Goal: Task Accomplishment & Management: Use online tool/utility

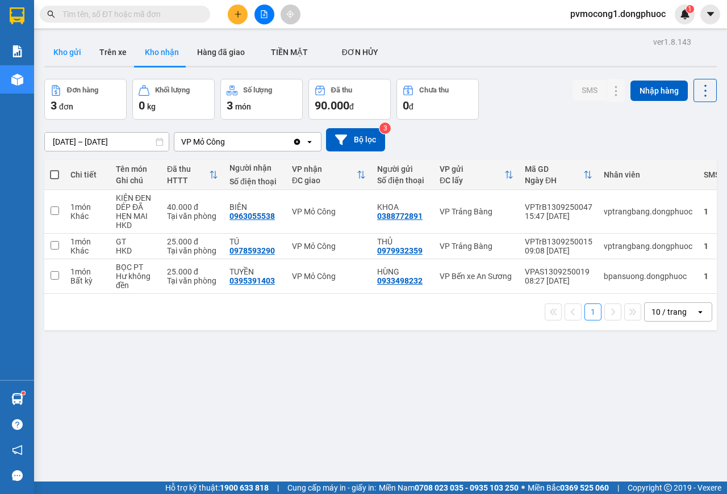
click at [58, 49] on button "Kho gửi" at bounding box center [67, 52] width 46 height 27
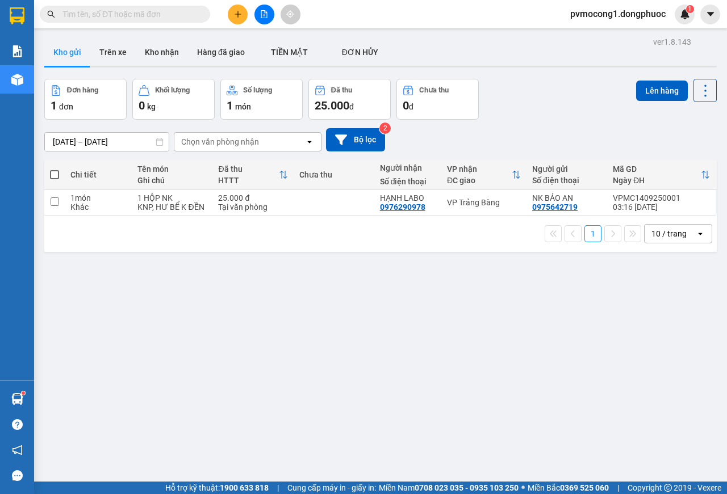
click at [53, 177] on span at bounding box center [54, 174] width 9 height 9
click at [54, 169] on input "checkbox" at bounding box center [54, 169] width 0 height 0
checkbox input "true"
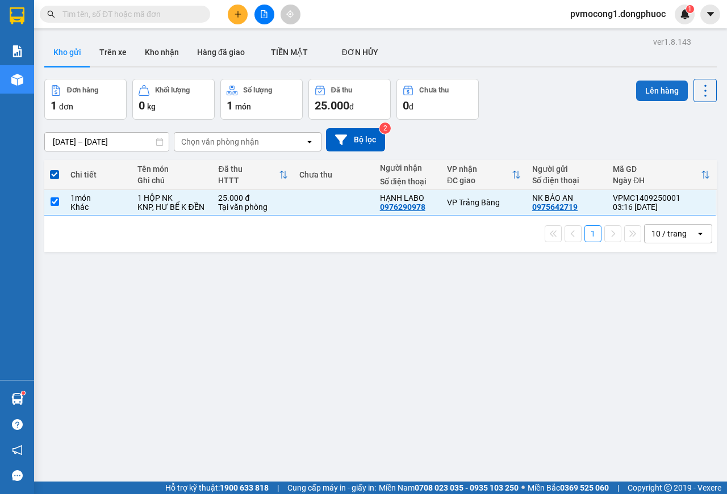
click at [647, 93] on button "Lên hàng" at bounding box center [662, 91] width 52 height 20
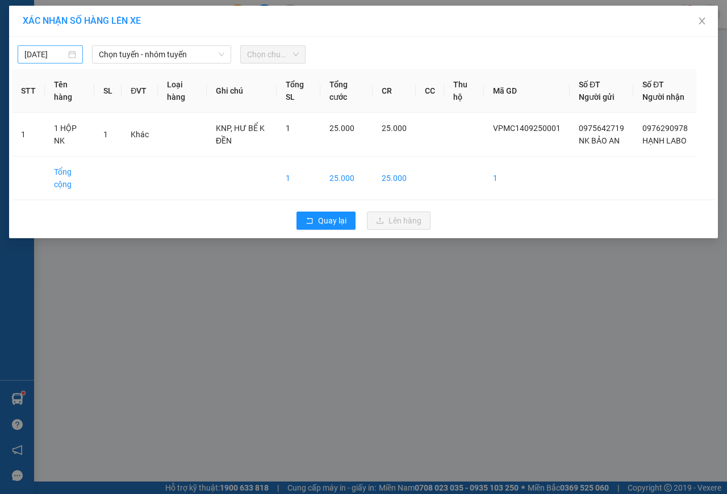
click at [37, 51] on input "[DATE]" at bounding box center [44, 54] width 41 height 12
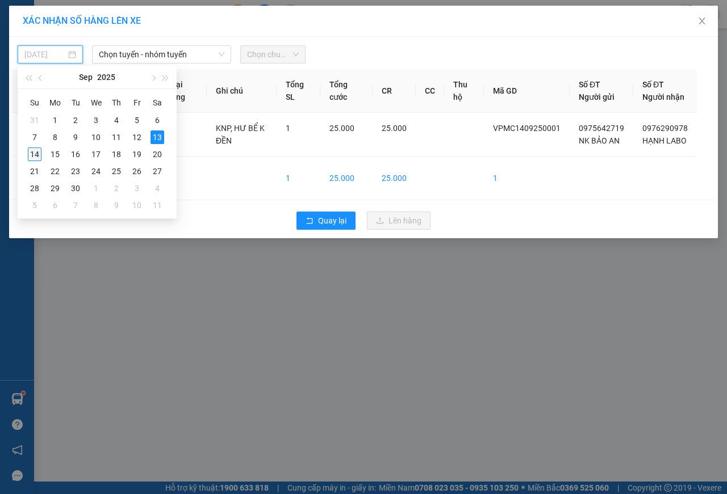
click at [36, 157] on div "14" at bounding box center [35, 155] width 14 height 14
type input "[DATE]"
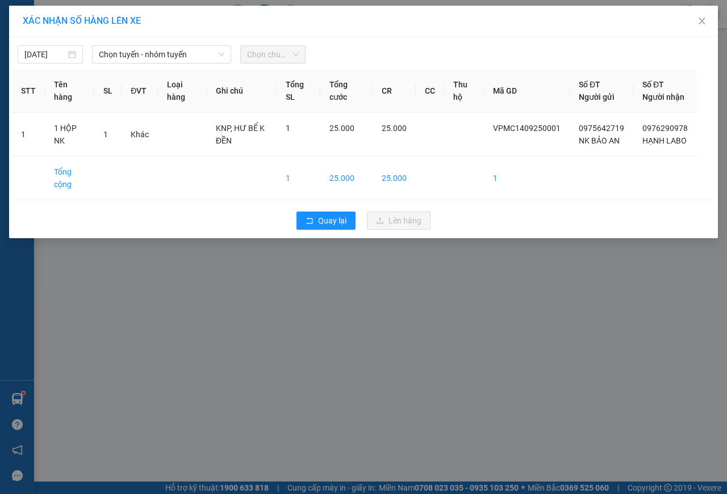
click at [121, 43] on div "[DATE] Chọn tuyến - nhóm tuyến Chọn chuyến" at bounding box center [363, 52] width 703 height 24
click at [119, 52] on span "Chọn tuyến - nhóm tuyến" at bounding box center [161, 54] width 125 height 17
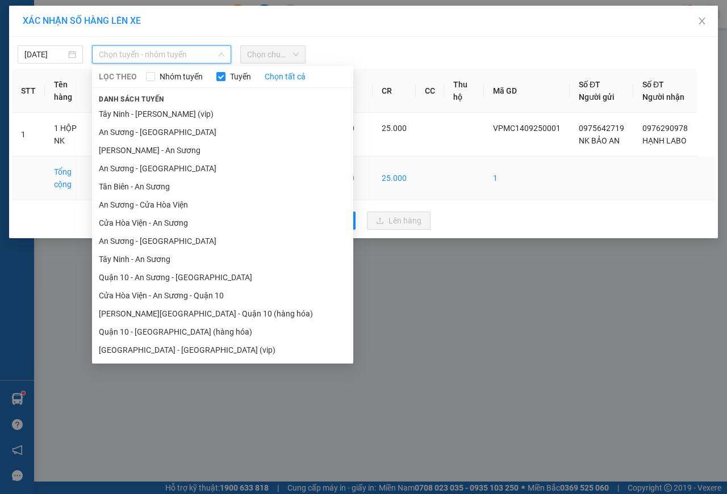
click at [120, 184] on li "Tân Biên - An Sương" at bounding box center [222, 187] width 261 height 18
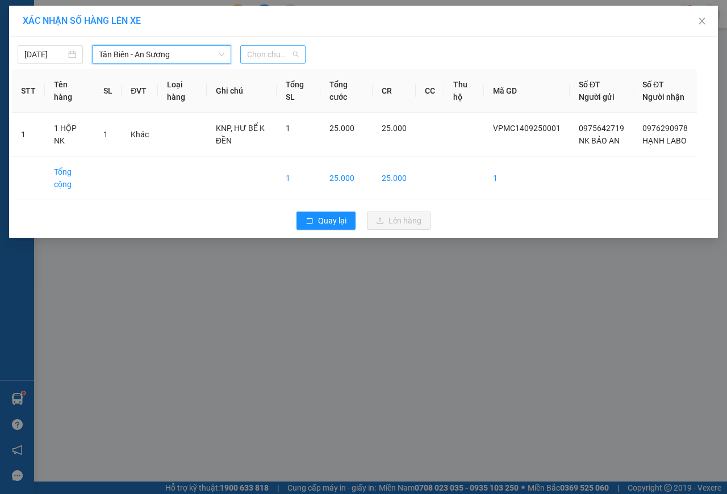
click at [273, 51] on span "Chọn chuyến" at bounding box center [273, 54] width 52 height 17
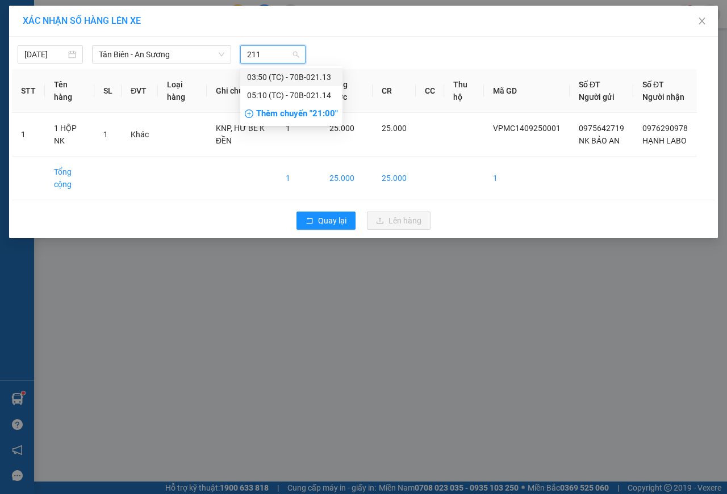
type input "2113"
click at [308, 77] on div "03:50 (TC) - 70B-021.13" at bounding box center [291, 77] width 89 height 12
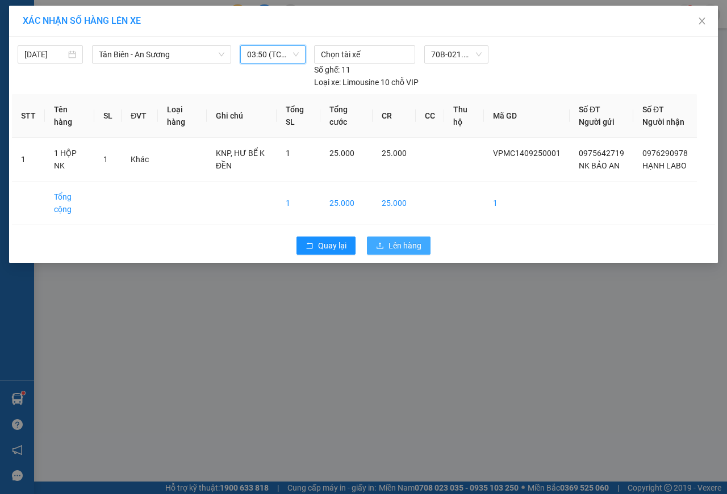
click at [404, 252] on span "Lên hàng" at bounding box center [404, 246] width 33 height 12
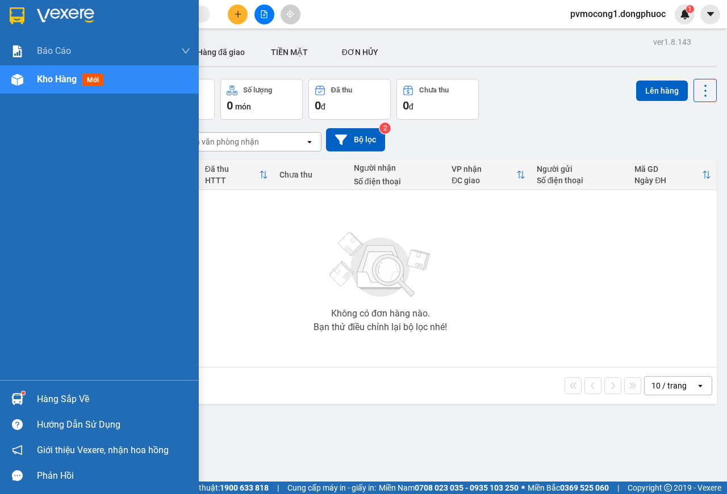
click at [57, 392] on div "Hàng sắp về" at bounding box center [113, 399] width 153 height 17
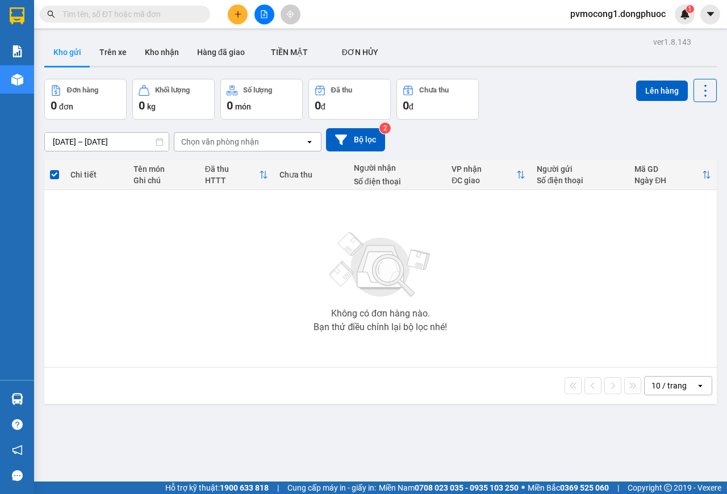
click at [107, 304] on section "Kết quả tìm kiếm ( 0 ) Bộ lọc No Data pvmocong1.dongphuoc 1 Báo cáo Mẫu 1: Báo …" at bounding box center [363, 247] width 727 height 494
click at [159, 46] on button "Kho nhận" at bounding box center [162, 52] width 52 height 27
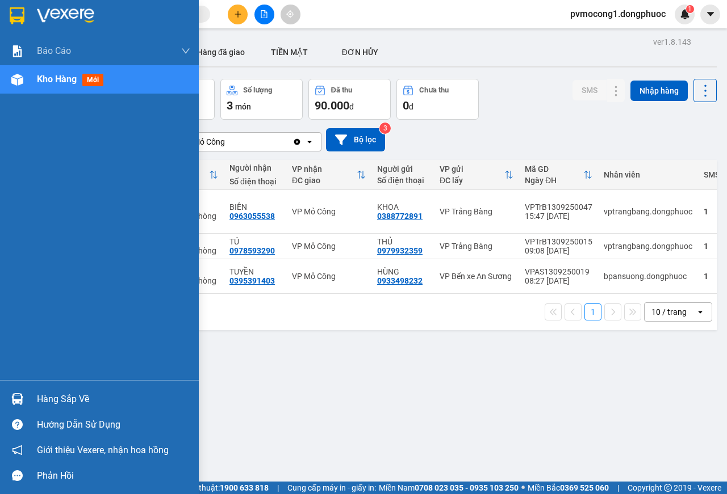
click at [73, 389] on div "Hàng sắp về" at bounding box center [99, 400] width 199 height 26
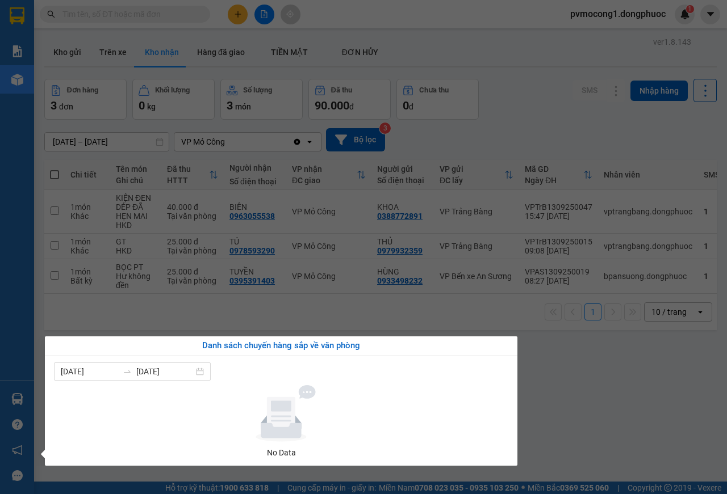
click at [645, 417] on section "Kết quả tìm kiếm ( 0 ) Bộ lọc No Data pvmocong1.dongphuoc 1 Báo cáo Mẫu 1: Báo …" at bounding box center [363, 247] width 727 height 494
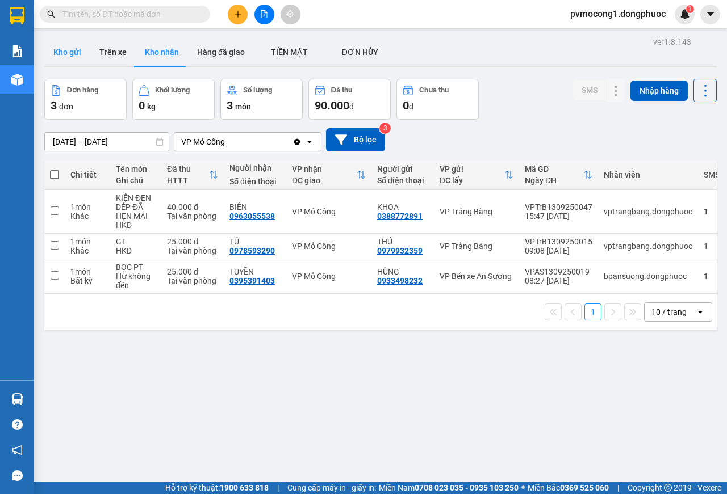
click at [69, 45] on button "Kho gửi" at bounding box center [67, 52] width 46 height 27
